Goal: Task Accomplishment & Management: Use online tool/utility

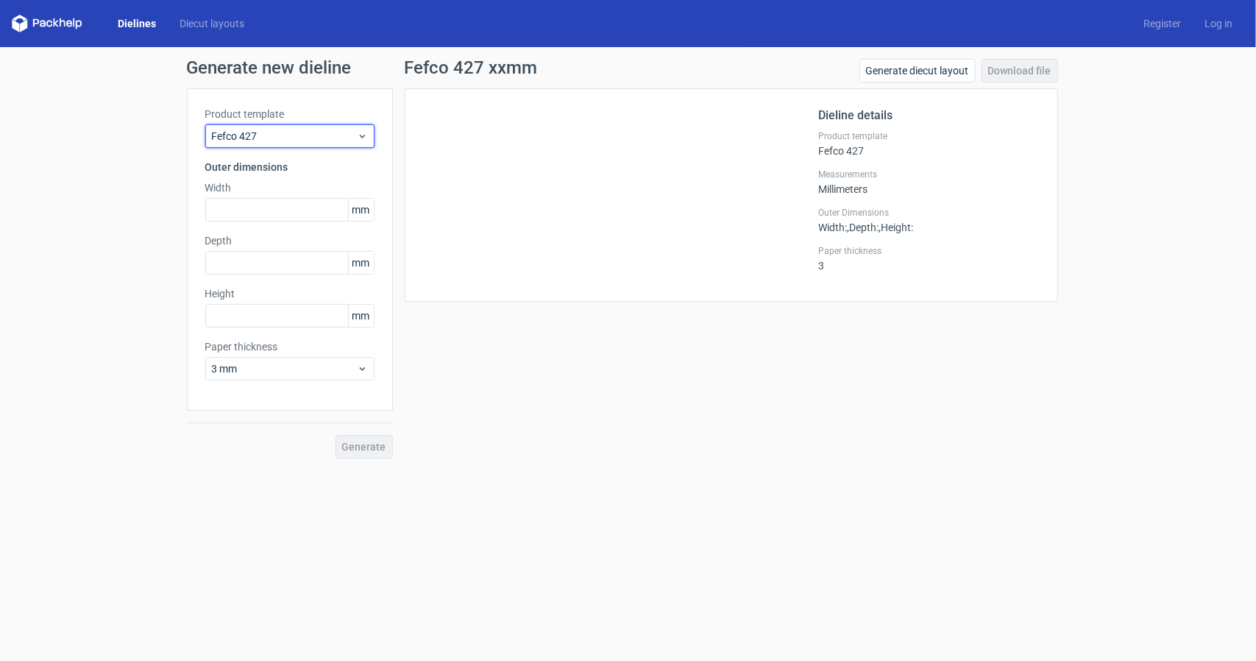
click at [237, 127] on div "Fefco 427" at bounding box center [289, 136] width 169 height 24
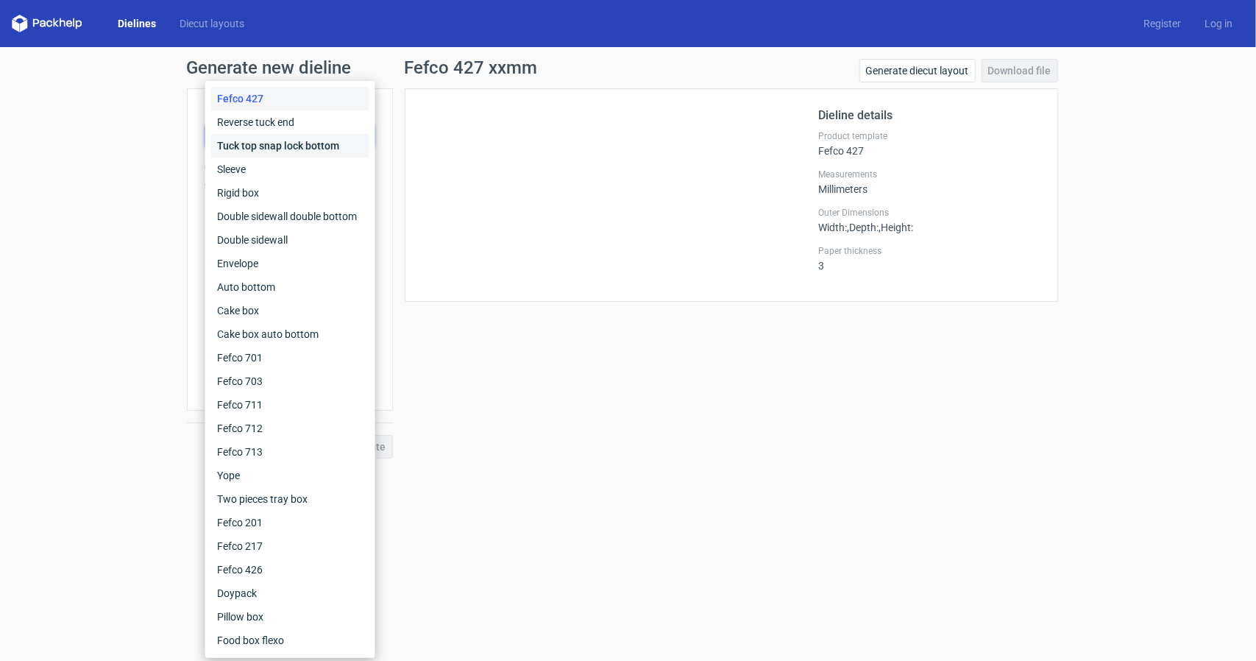
click at [242, 140] on div "Tuck top snap lock bottom" at bounding box center [290, 146] width 158 height 24
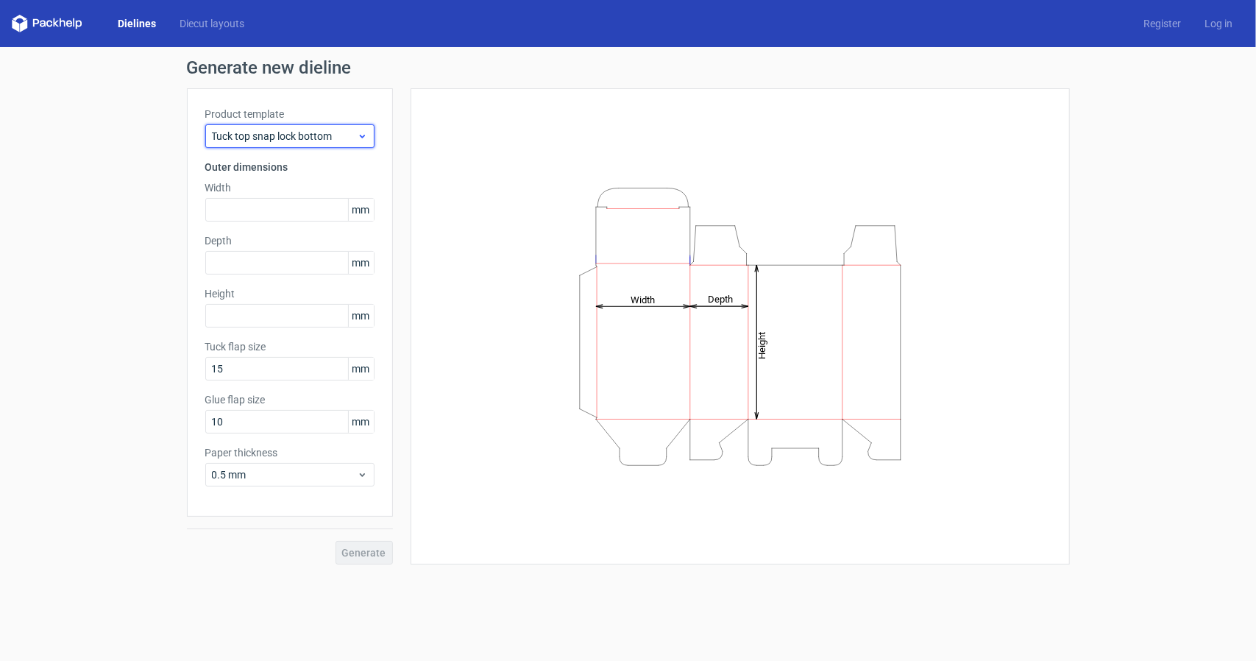
click at [247, 130] on span "Tuck top snap lock bottom" at bounding box center [284, 136] width 145 height 15
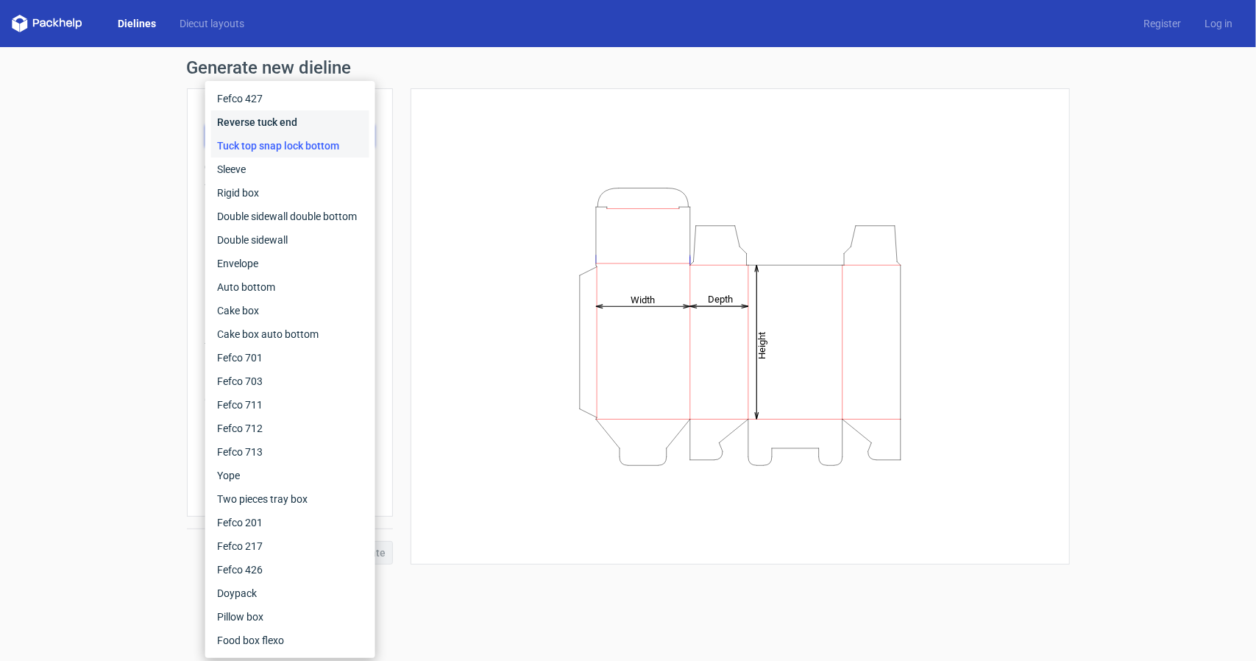
click at [246, 120] on div "Reverse tuck end" at bounding box center [290, 122] width 158 height 24
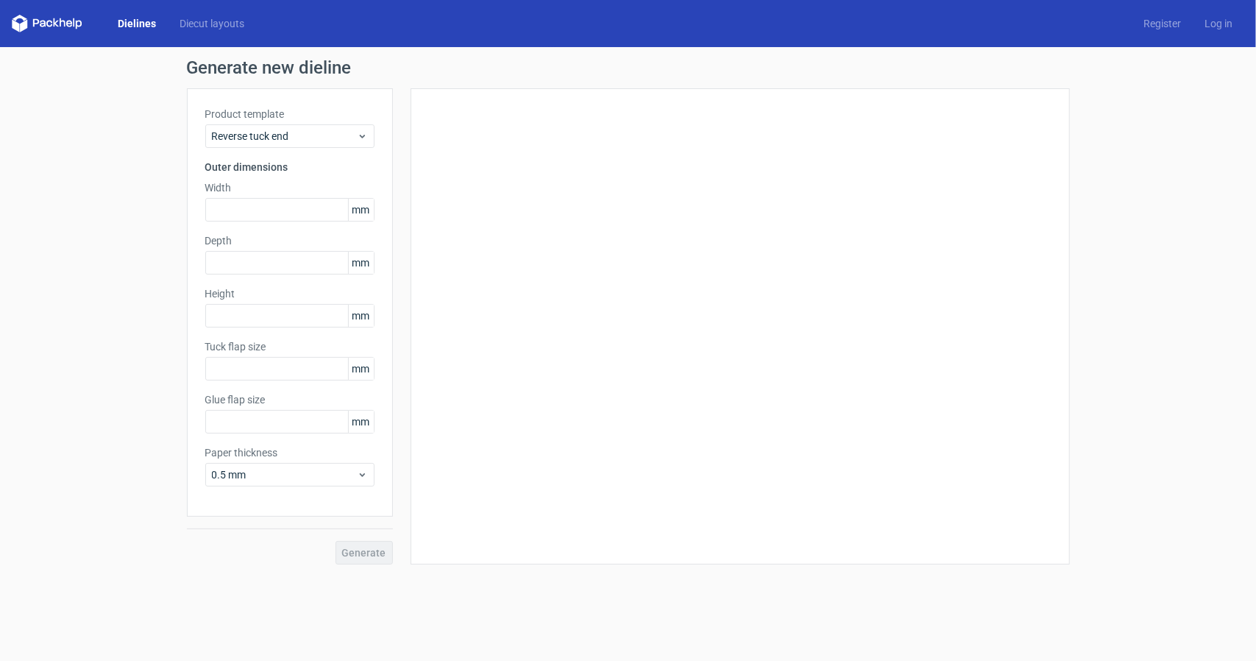
type input "15"
type input "10"
click at [246, 127] on div "Reverse tuck end" at bounding box center [289, 136] width 169 height 24
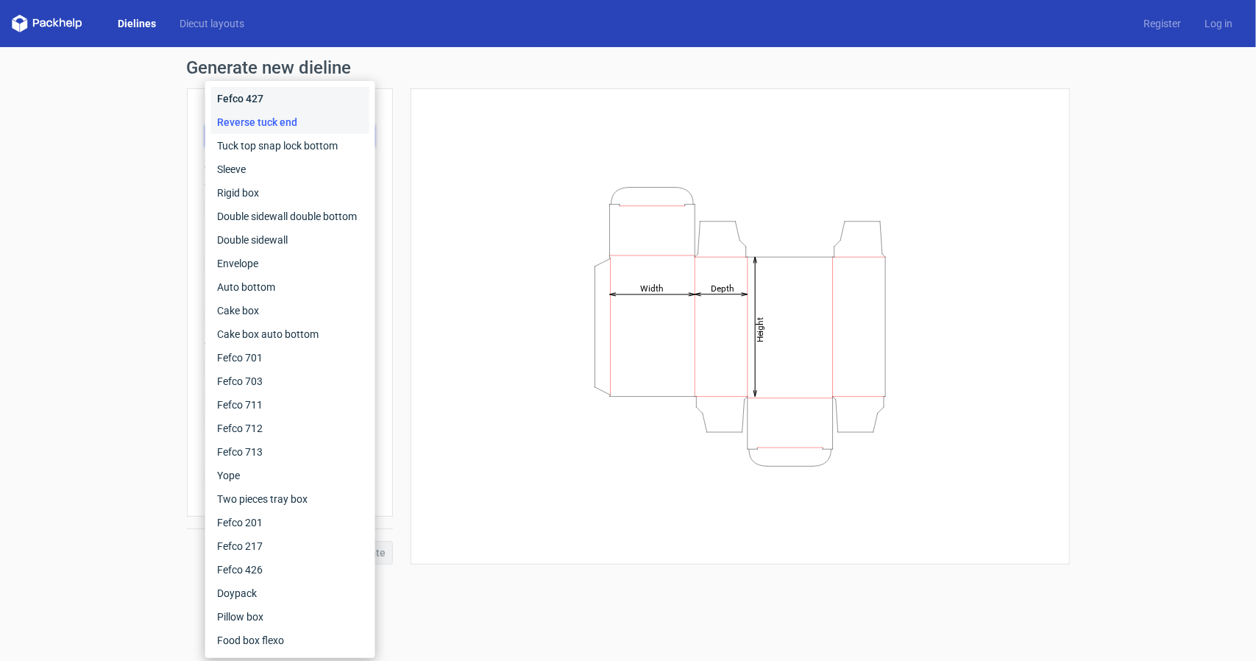
click at [241, 98] on div "Fefco 427" at bounding box center [290, 99] width 158 height 24
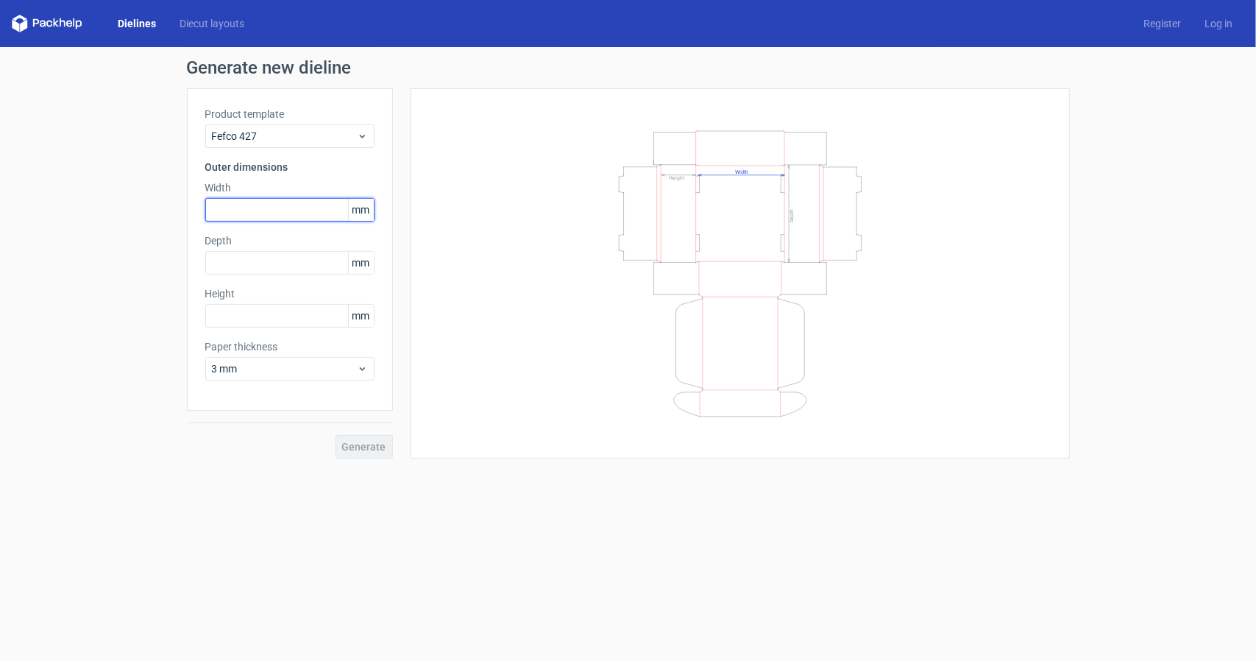
click at [250, 211] on input "text" at bounding box center [289, 210] width 169 height 24
type input "5"
type input "50"
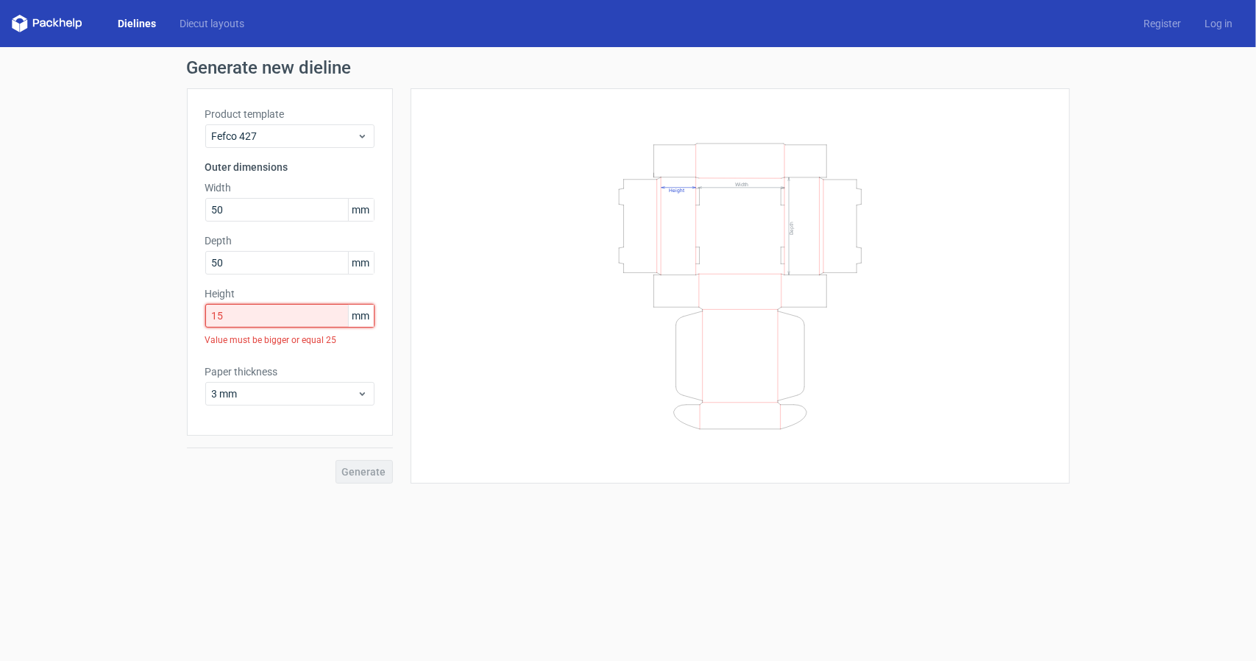
drag, startPoint x: 232, startPoint y: 316, endPoint x: 209, endPoint y: 320, distance: 23.9
click at [209, 320] on input "15" at bounding box center [289, 316] width 169 height 24
drag, startPoint x: 268, startPoint y: 310, endPoint x: 138, endPoint y: 314, distance: 130.3
click at [138, 314] on div "Generate new dieline Product template Fefco 427 Outer dimensions Width 50 mm De…" at bounding box center [628, 271] width 1256 height 448
drag, startPoint x: 252, startPoint y: 306, endPoint x: 179, endPoint y: 310, distance: 72.9
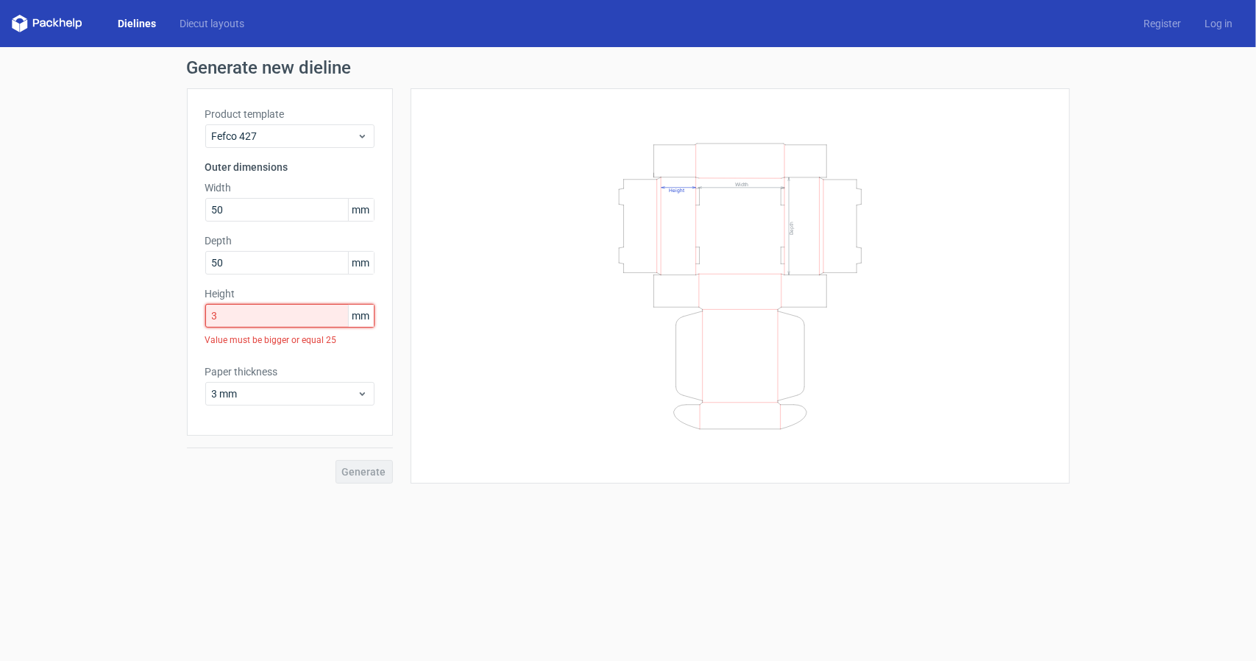
click at [179, 310] on div "Generate new dieline Product template Fefco 427 Outer dimensions Width 50 mm De…" at bounding box center [628, 271] width 1256 height 448
click at [231, 310] on input "23" at bounding box center [289, 316] width 169 height 24
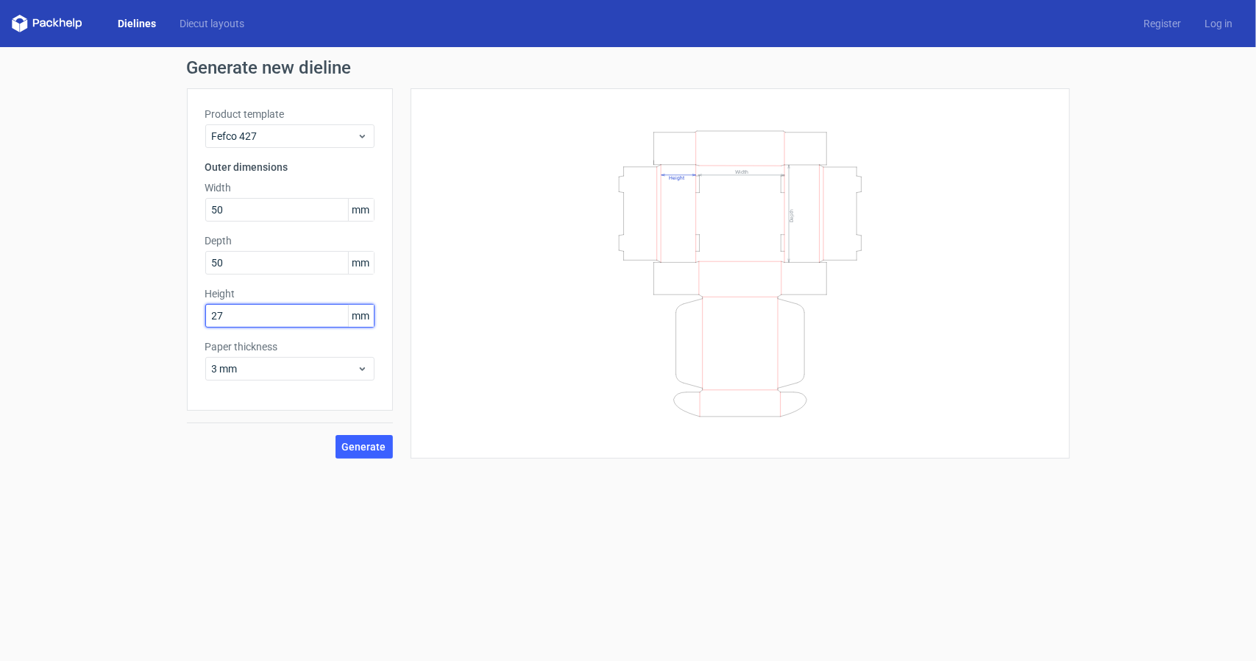
type input "27"
click at [363, 441] on span "Generate" at bounding box center [364, 446] width 44 height 10
